Goal: Transaction & Acquisition: Purchase product/service

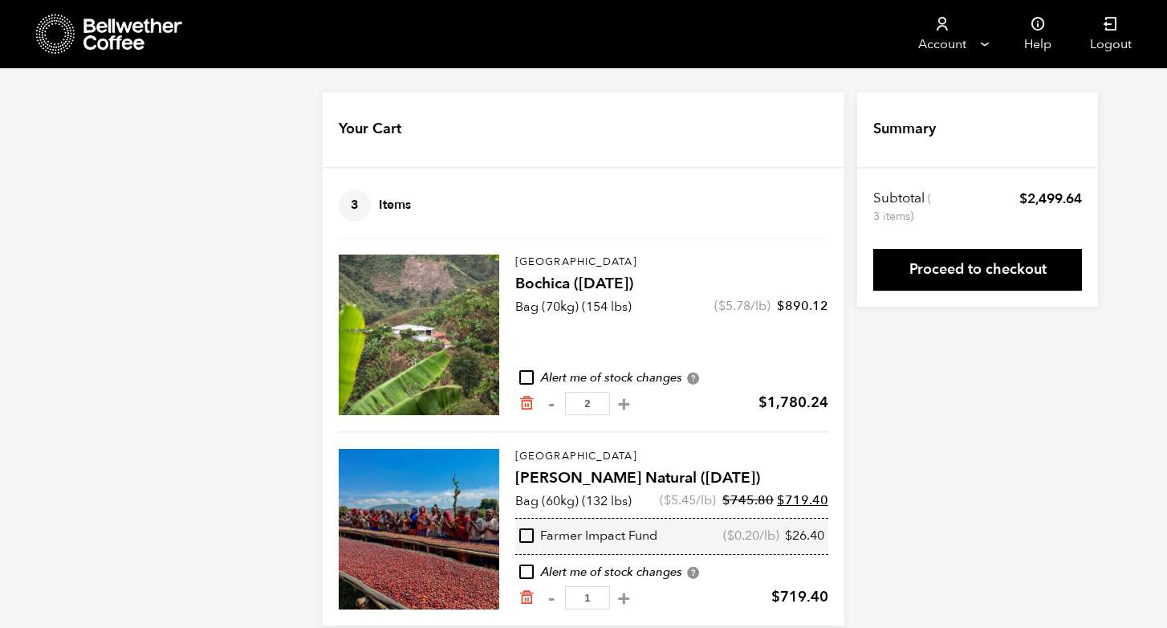
scroll to position [22, 0]
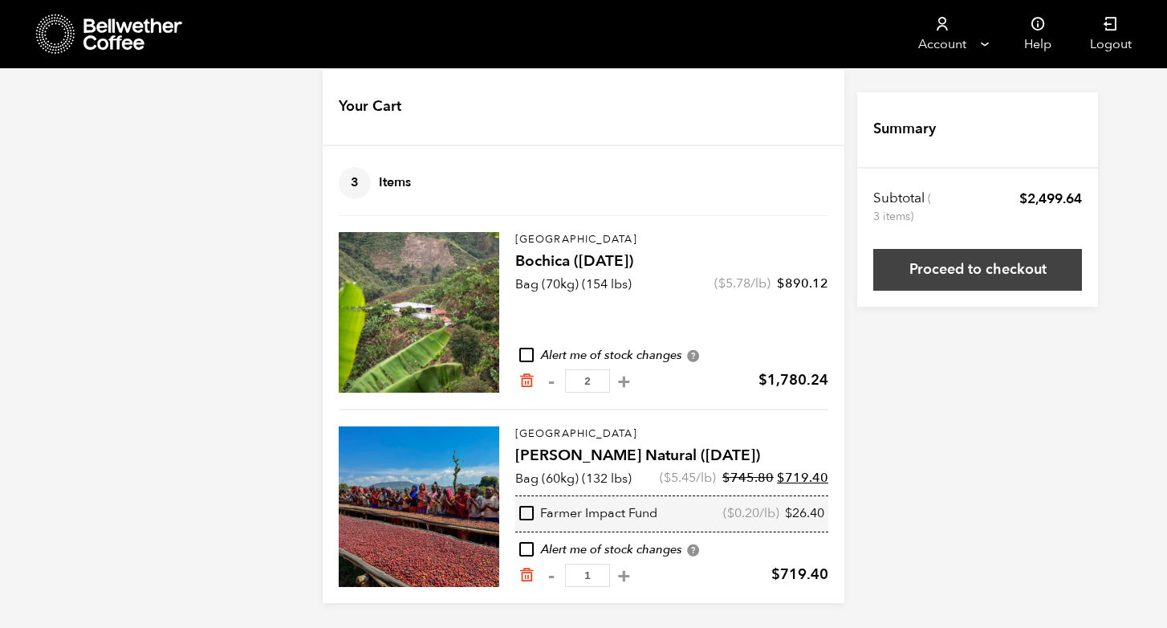
click at [975, 274] on link "Proceed to checkout" at bounding box center [978, 270] width 209 height 42
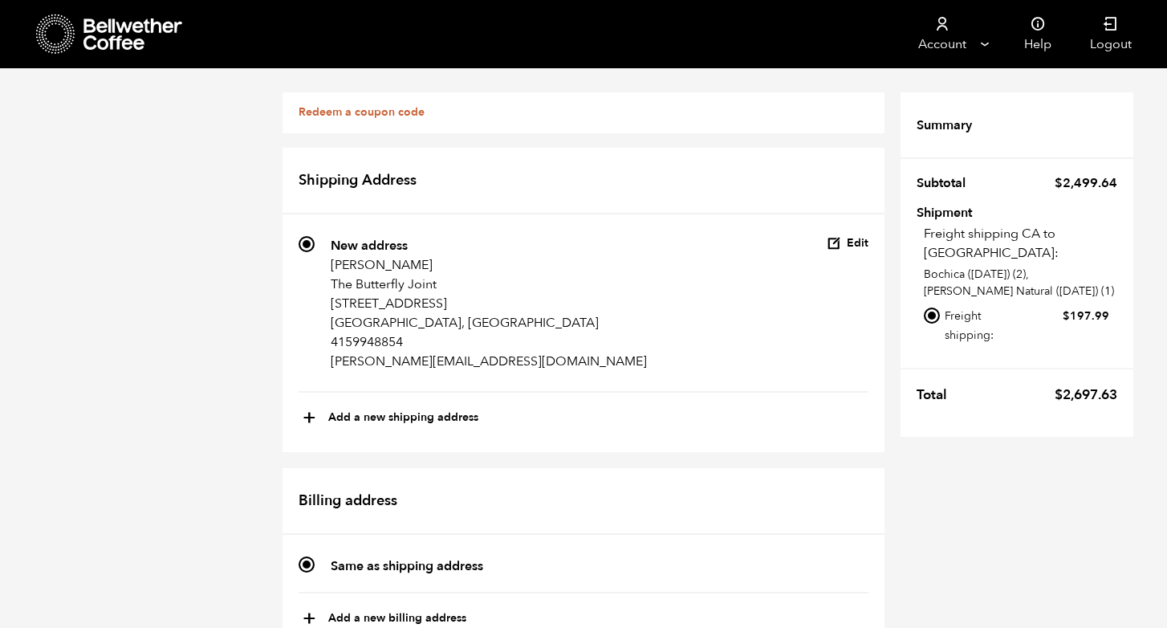
scroll to position [133, 0]
click at [933, 358] on input "Local pickup - Alameda, CA" at bounding box center [932, 366] width 16 height 16
radio input "true"
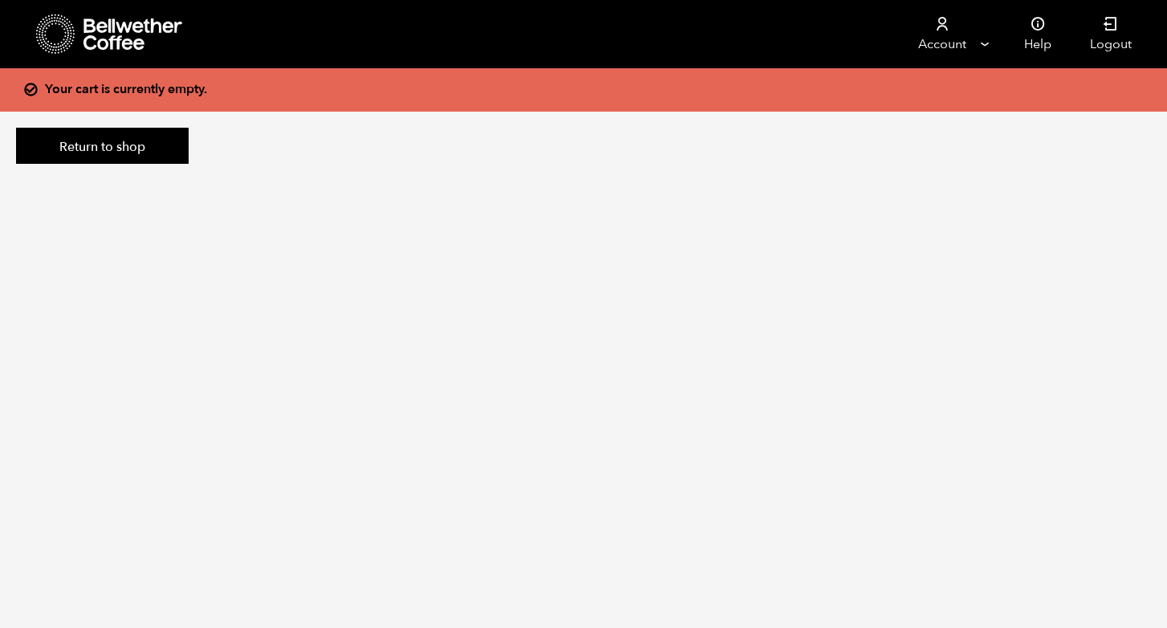
click at [89, 23] on icon at bounding box center [133, 34] width 100 height 32
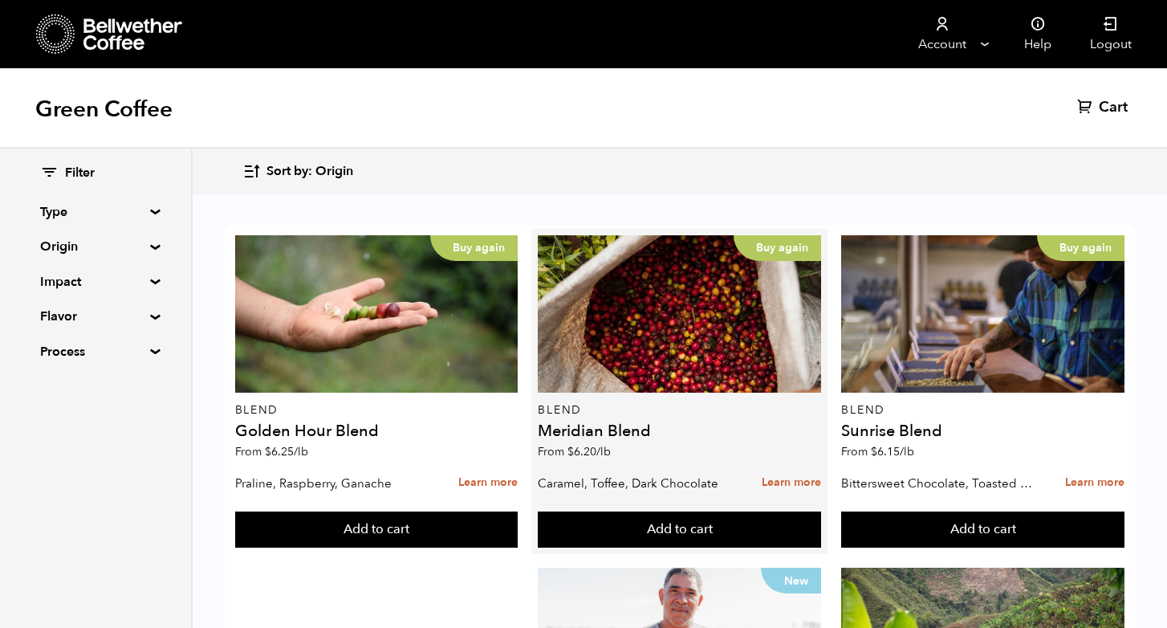
scroll to position [283, 0]
